Goal: Find specific page/section: Find specific page/section

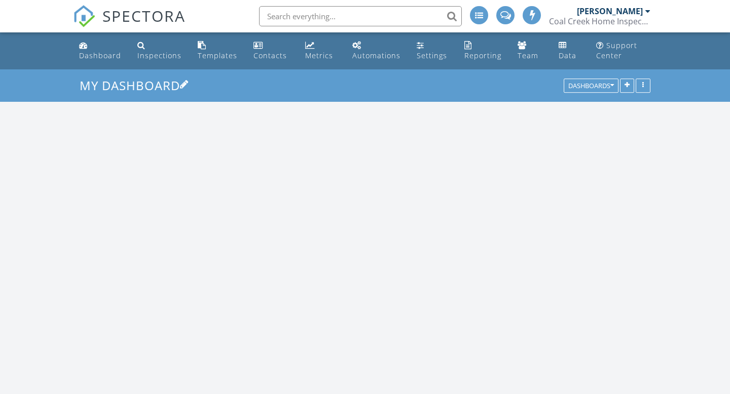
scroll to position [1075, 731]
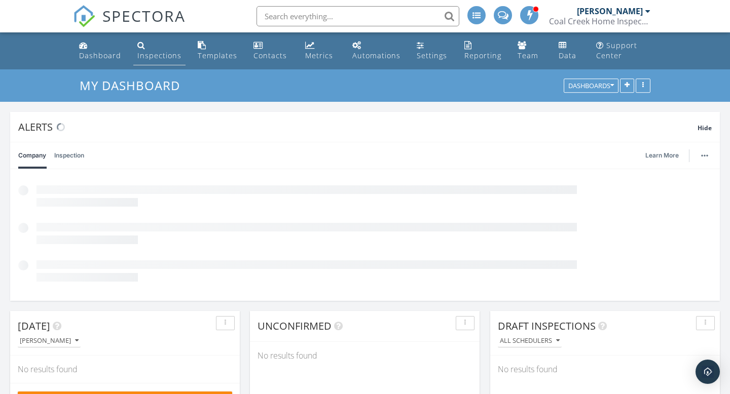
click at [152, 47] on link "Inspections" at bounding box center [159, 51] width 52 height 29
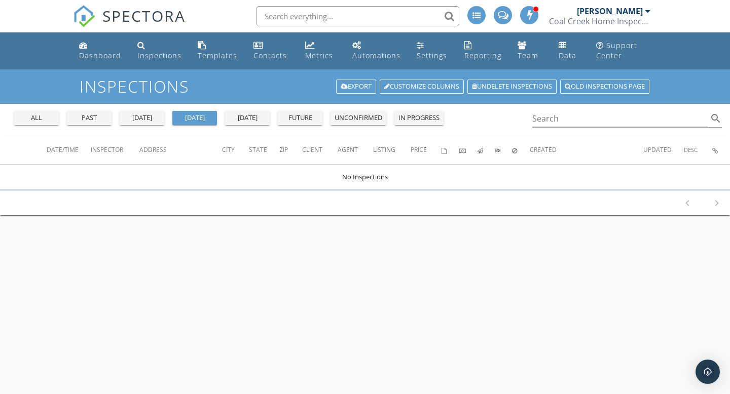
click at [31, 117] on div "all" at bounding box center [36, 118] width 37 height 10
click at [570, 122] on input "Search" at bounding box center [619, 119] width 175 height 17
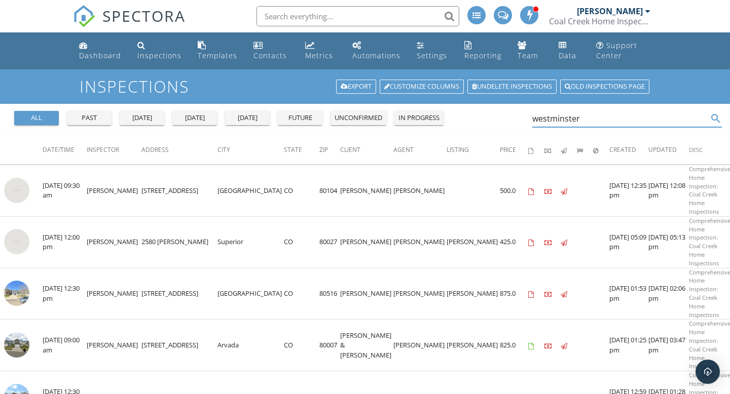
type input "westminster"
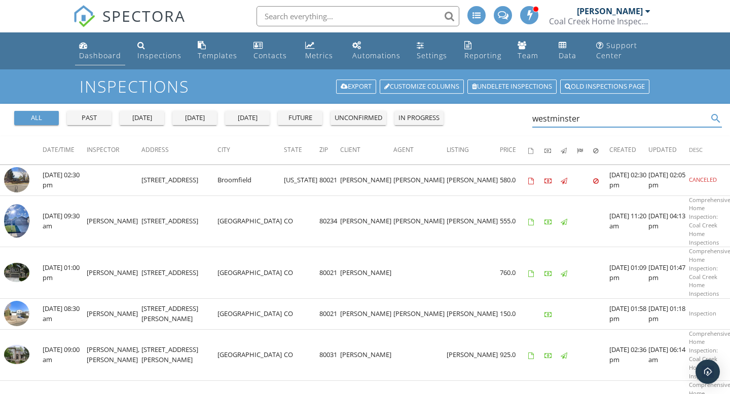
click at [91, 51] on div "Dashboard" at bounding box center [100, 56] width 42 height 10
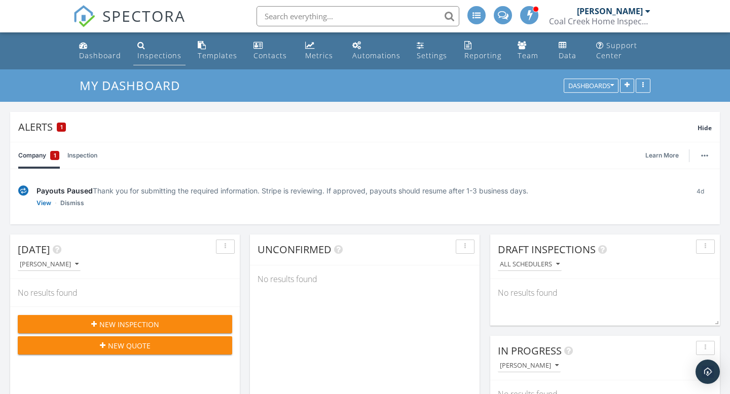
scroll to position [1, 0]
click at [152, 52] on div "Inspections" at bounding box center [159, 55] width 44 height 10
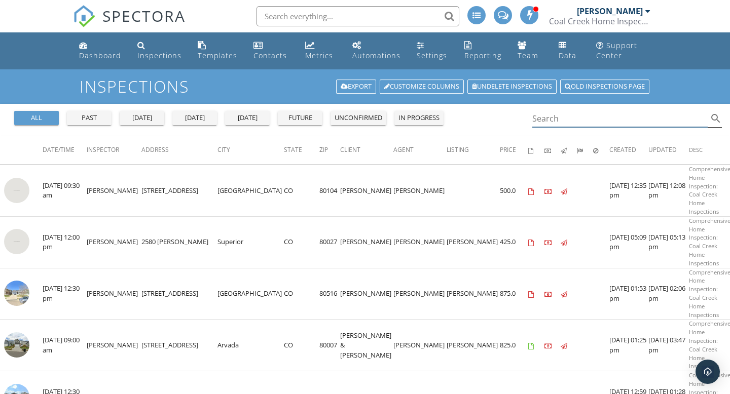
click at [577, 122] on input "Search" at bounding box center [619, 119] width 175 height 17
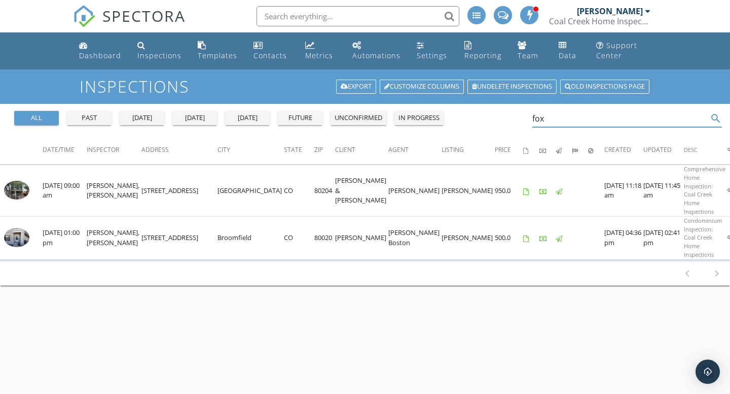
click at [479, 278] on div "Inspections Export Customize Columns Undelete inspections Old inspections page …" at bounding box center [365, 266] width 730 height 394
click at [531, 118] on div "all past yesterday today tomorrow future unconfirmed in progress fox search" at bounding box center [365, 120] width 730 height 32
click at [535, 118] on input "fox" at bounding box center [619, 119] width 175 height 17
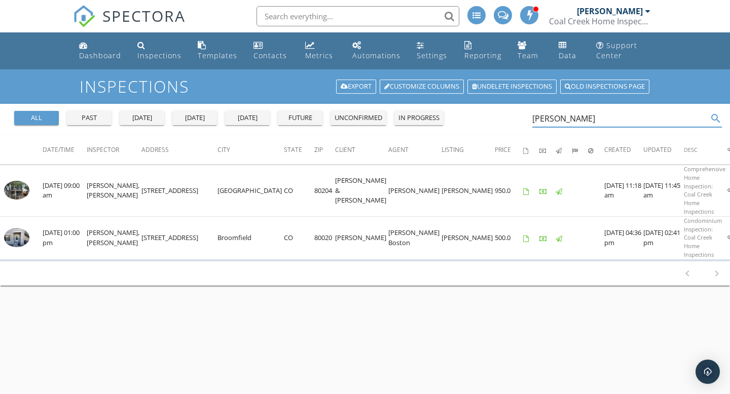
type input "farina"
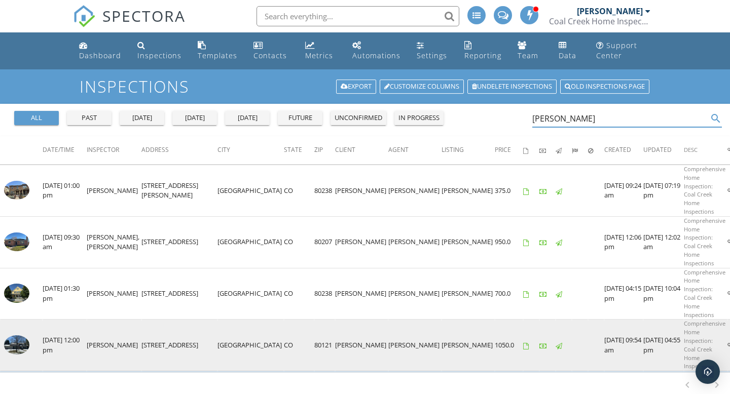
click at [17, 336] on img at bounding box center [16, 345] width 25 height 19
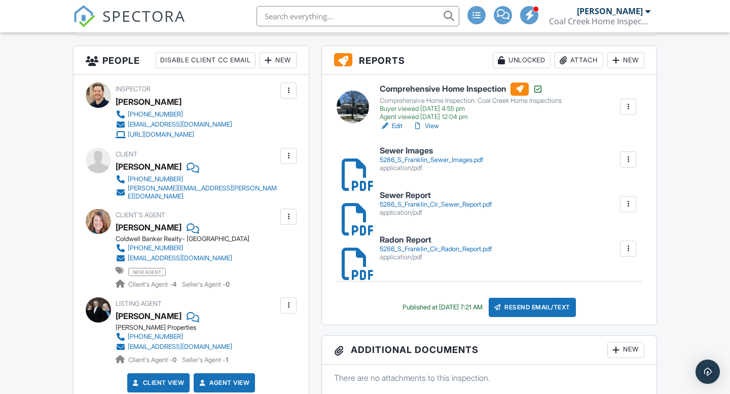
scroll to position [369, 0]
click at [433, 127] on link "View" at bounding box center [426, 126] width 26 height 10
